Goal: Task Accomplishment & Management: Manage account settings

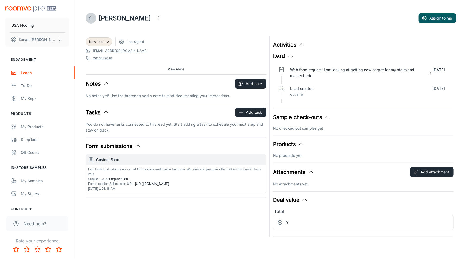
click at [92, 17] on icon at bounding box center [91, 18] width 6 height 6
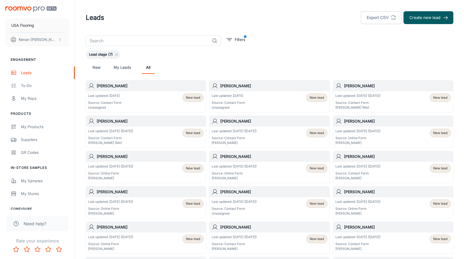
click at [251, 97] on div "Last updated: Today Source: Contact Form Unassigned New lead" at bounding box center [269, 101] width 115 height 17
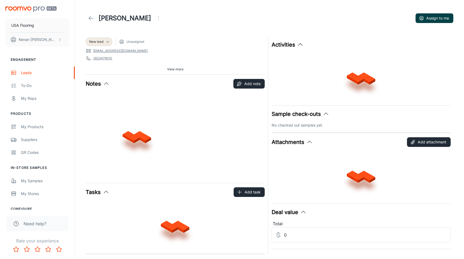
click at [442, 22] on button "Assign to me" at bounding box center [434, 18] width 38 height 10
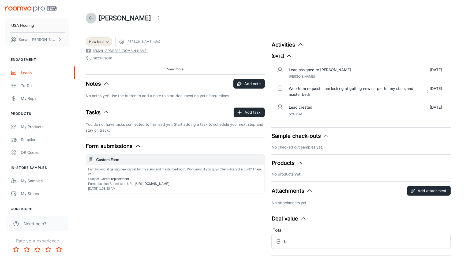
click at [90, 18] on icon at bounding box center [91, 18] width 6 height 6
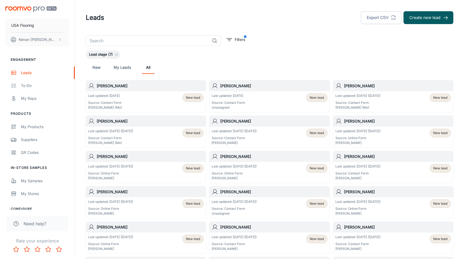
click at [105, 100] on div "Last updated: Today Source: Contact Form Kenan Lewis (Me)" at bounding box center [105, 101] width 34 height 17
click at [260, 100] on div "Last updated: Today Source: Contact Form Unassigned New lead" at bounding box center [269, 101] width 115 height 17
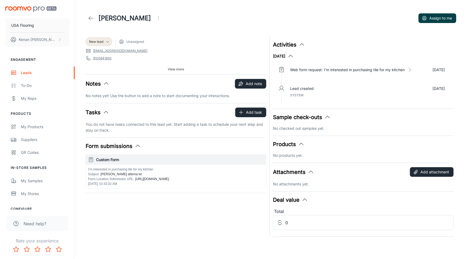
click at [434, 20] on button "Assign to me" at bounding box center [438, 18] width 38 height 10
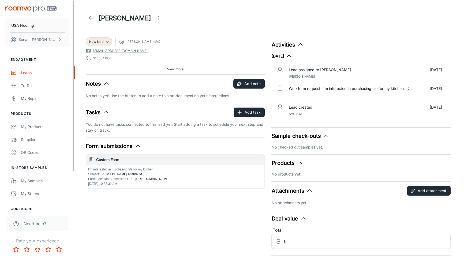
click at [83, 17] on header "Rita McClellan" at bounding box center [269, 18] width 380 height 36
click at [87, 19] on link at bounding box center [91, 18] width 11 height 11
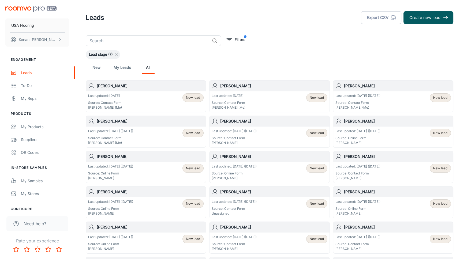
click at [147, 28] on header "Leads Export CSV Create new lead" at bounding box center [269, 17] width 380 height 35
